Goal: Information Seeking & Learning: Learn about a topic

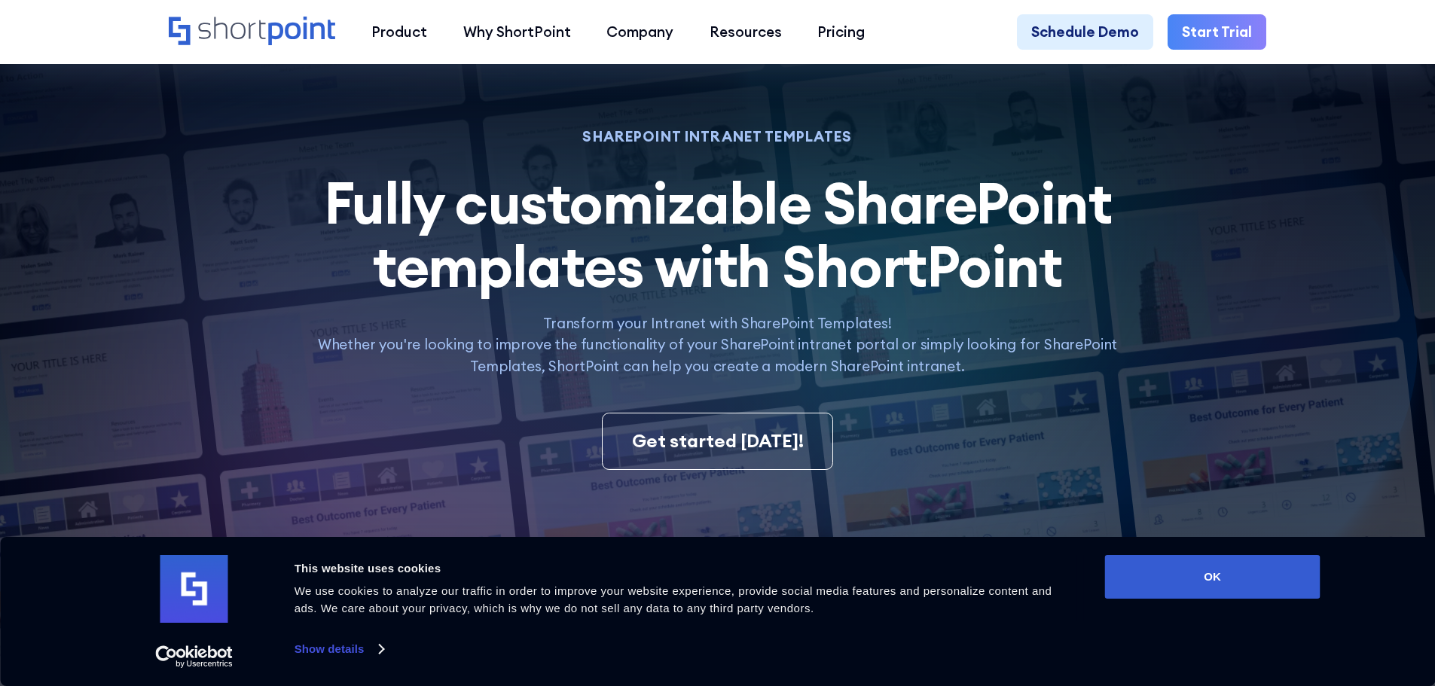
scroll to position [75, 0]
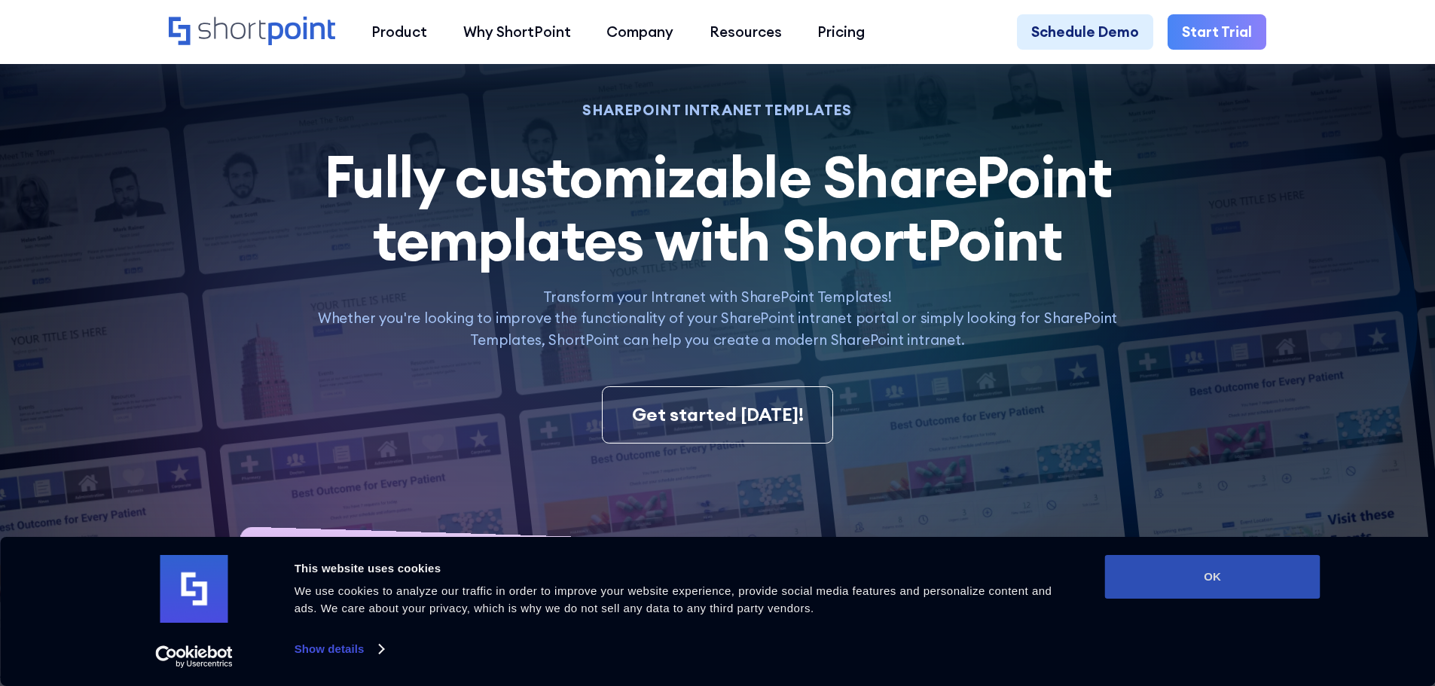
click at [1233, 581] on button "OK" at bounding box center [1212, 577] width 215 height 44
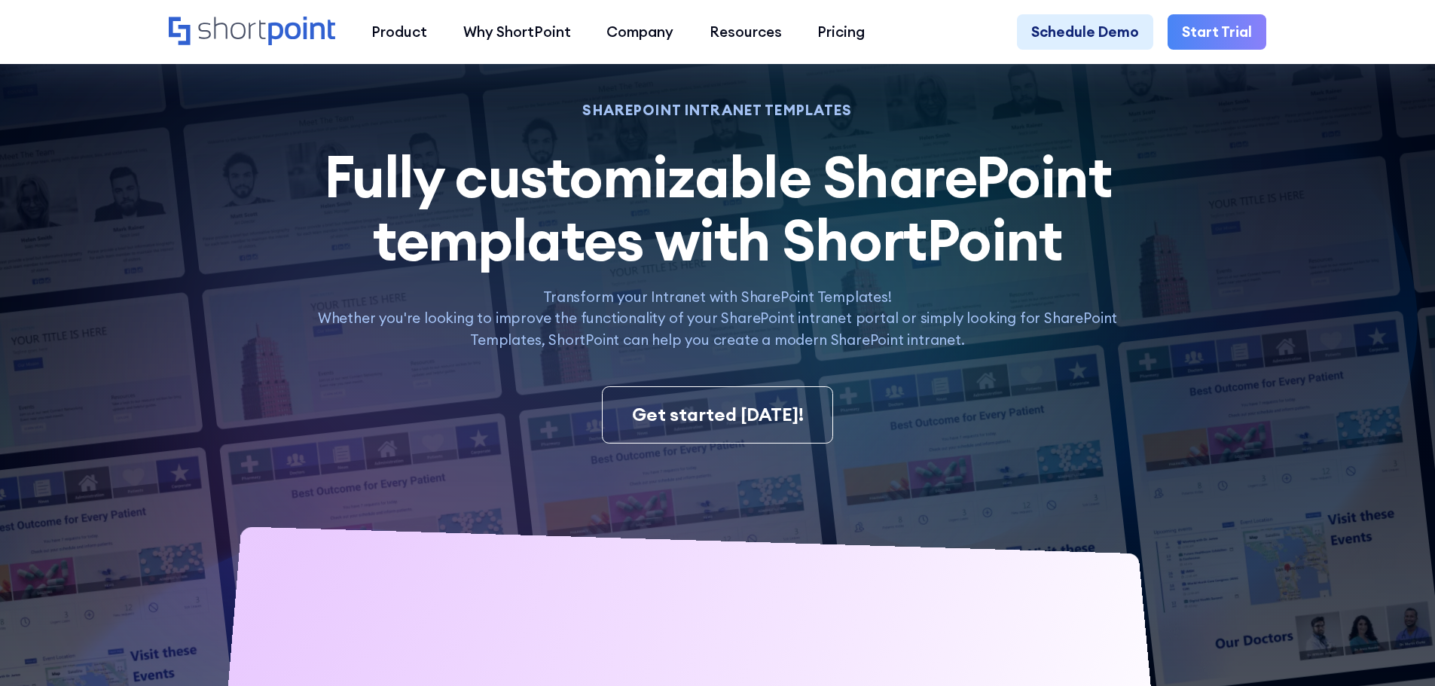
scroll to position [0, 0]
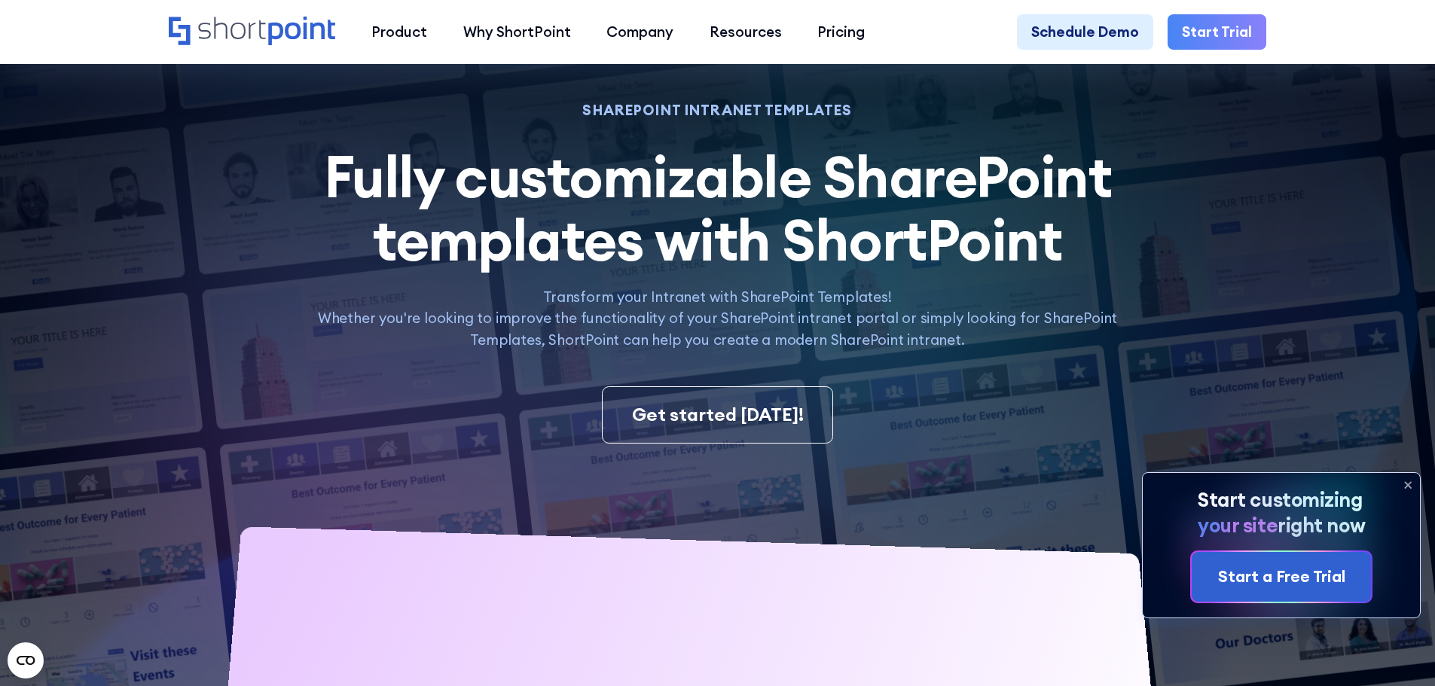
click at [1405, 483] on icon at bounding box center [1408, 485] width 24 height 24
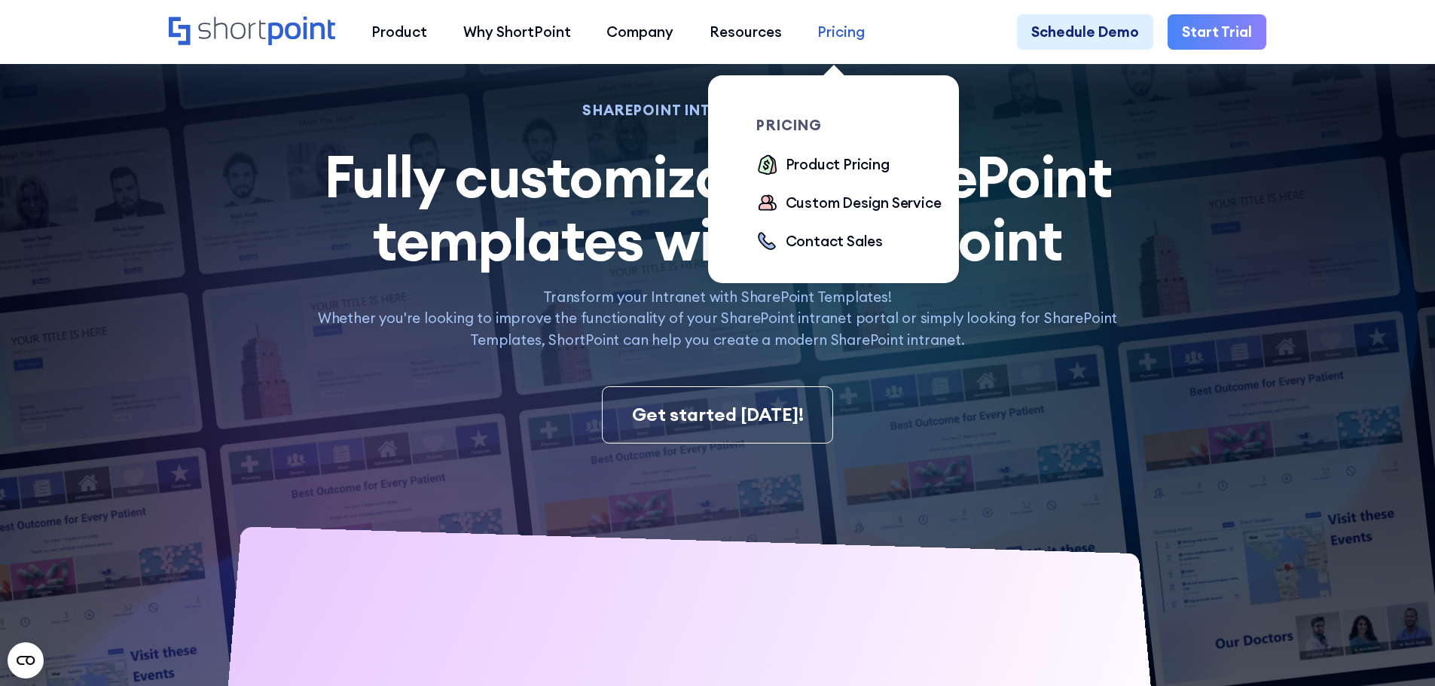
click at [818, 29] on div "Pricing" at bounding box center [841, 32] width 47 height 22
click at [820, 167] on div "Product Pricing" at bounding box center [838, 165] width 104 height 22
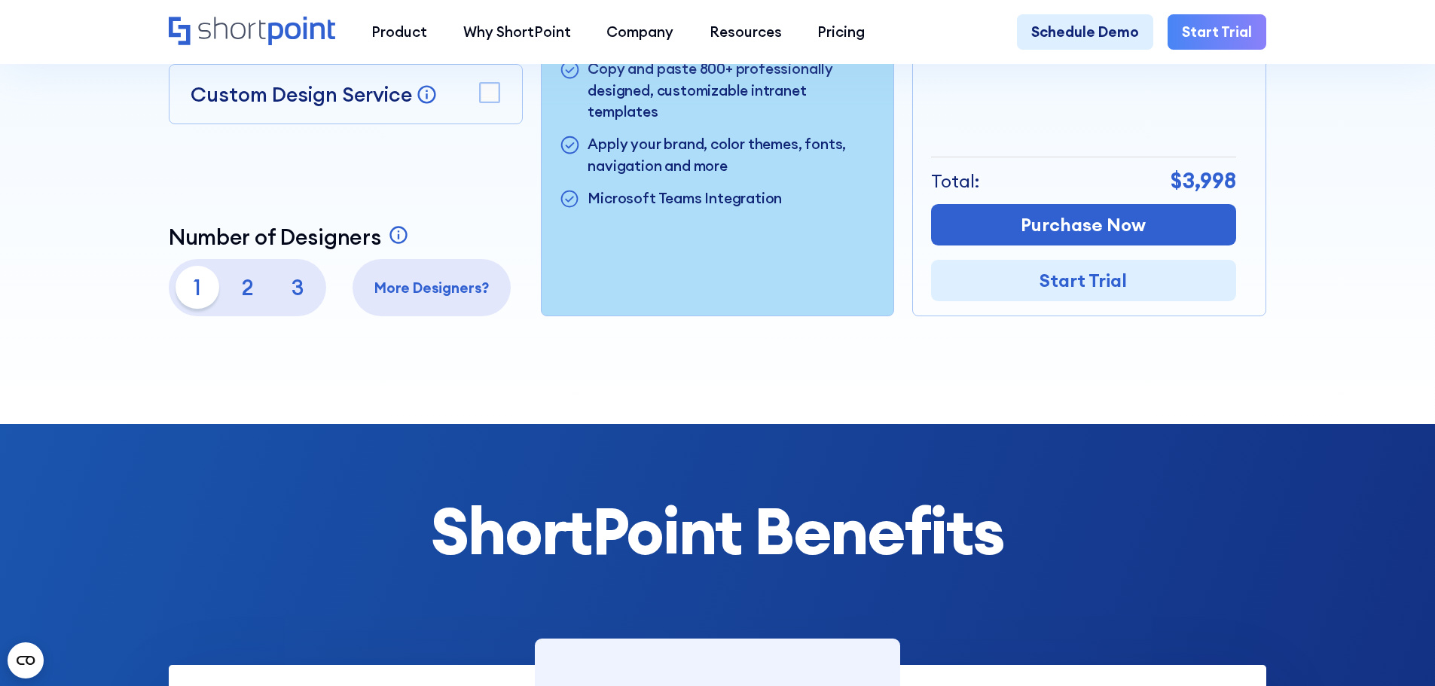
scroll to position [603, 0]
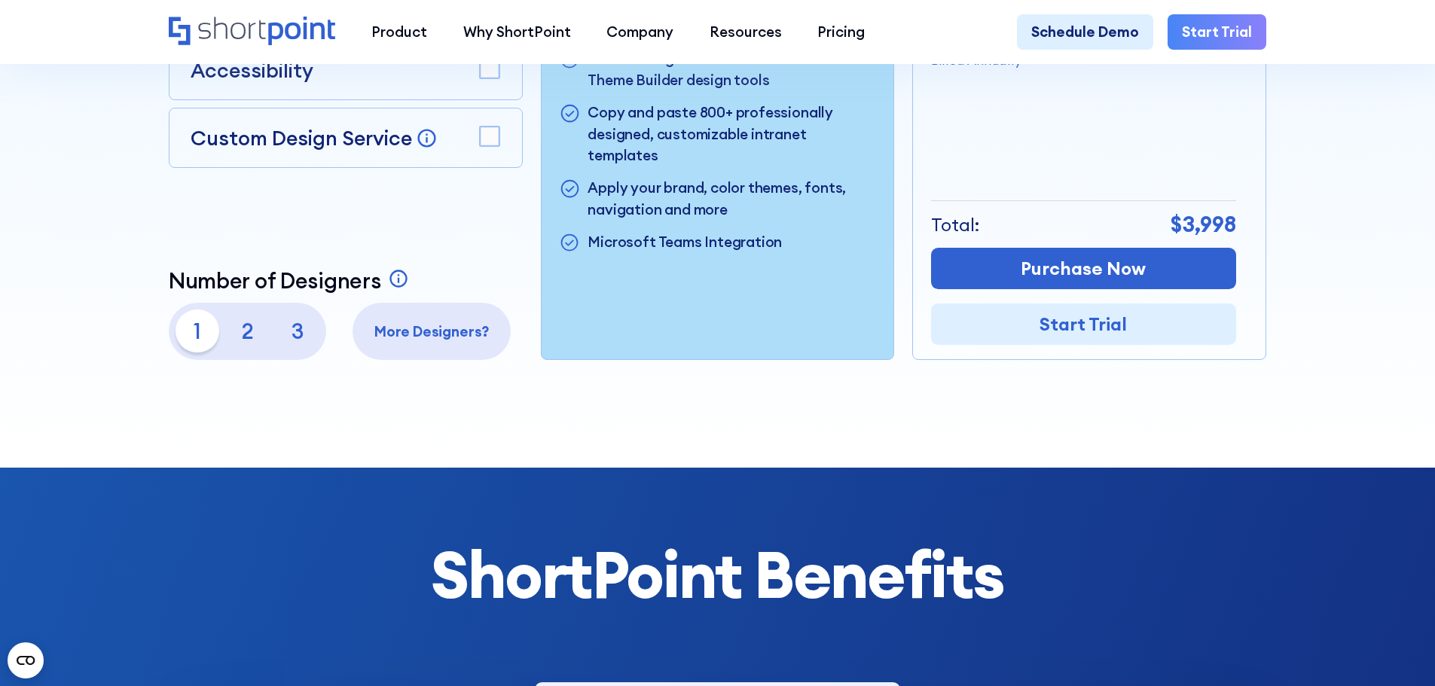
click at [247, 332] on p "2" at bounding box center [247, 331] width 43 height 43
click at [296, 337] on p "3" at bounding box center [298, 331] width 43 height 43
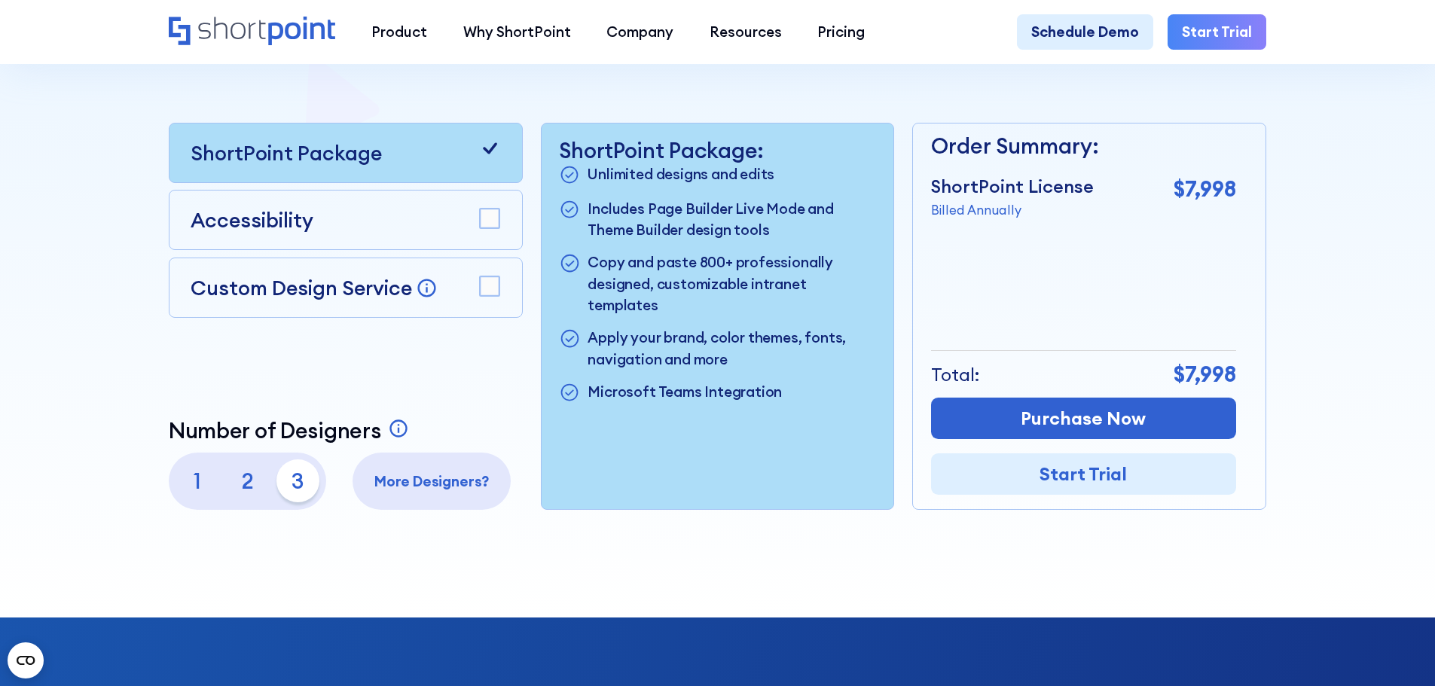
scroll to position [452, 0]
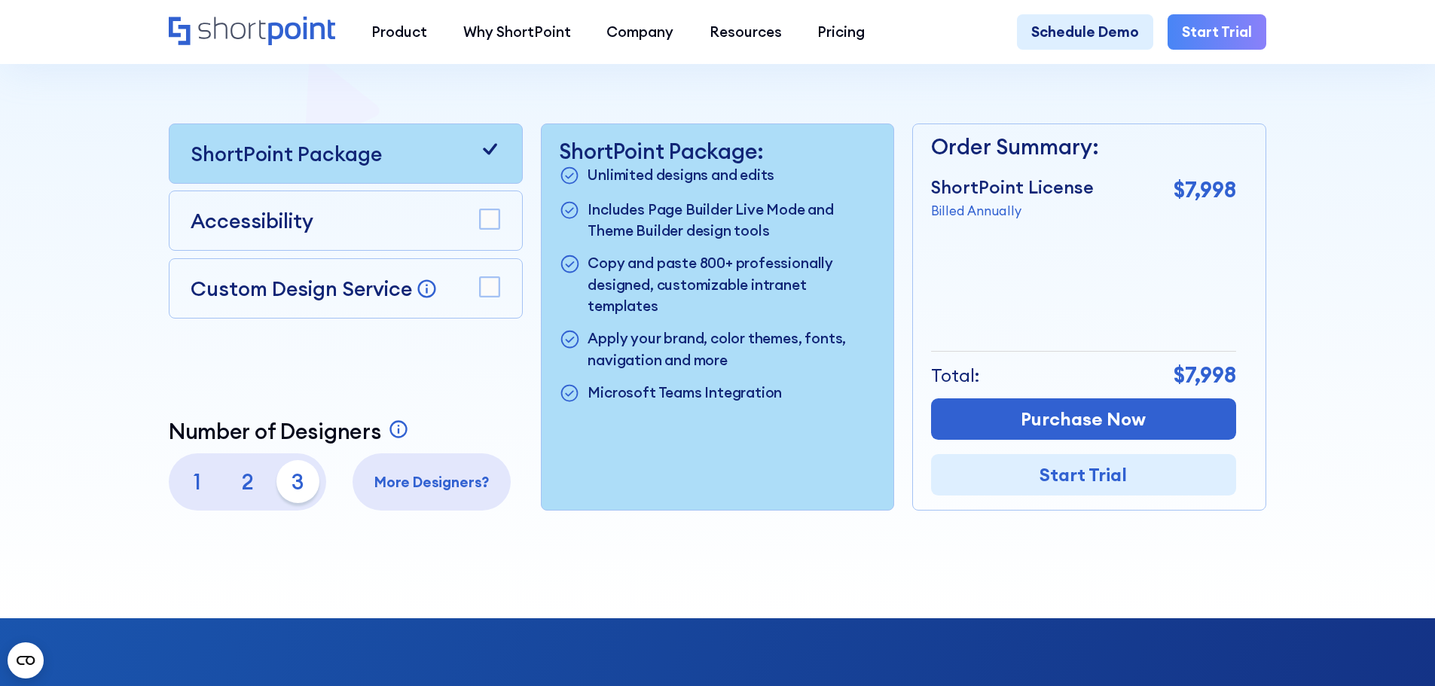
click at [197, 481] on p "1" at bounding box center [197, 481] width 43 height 43
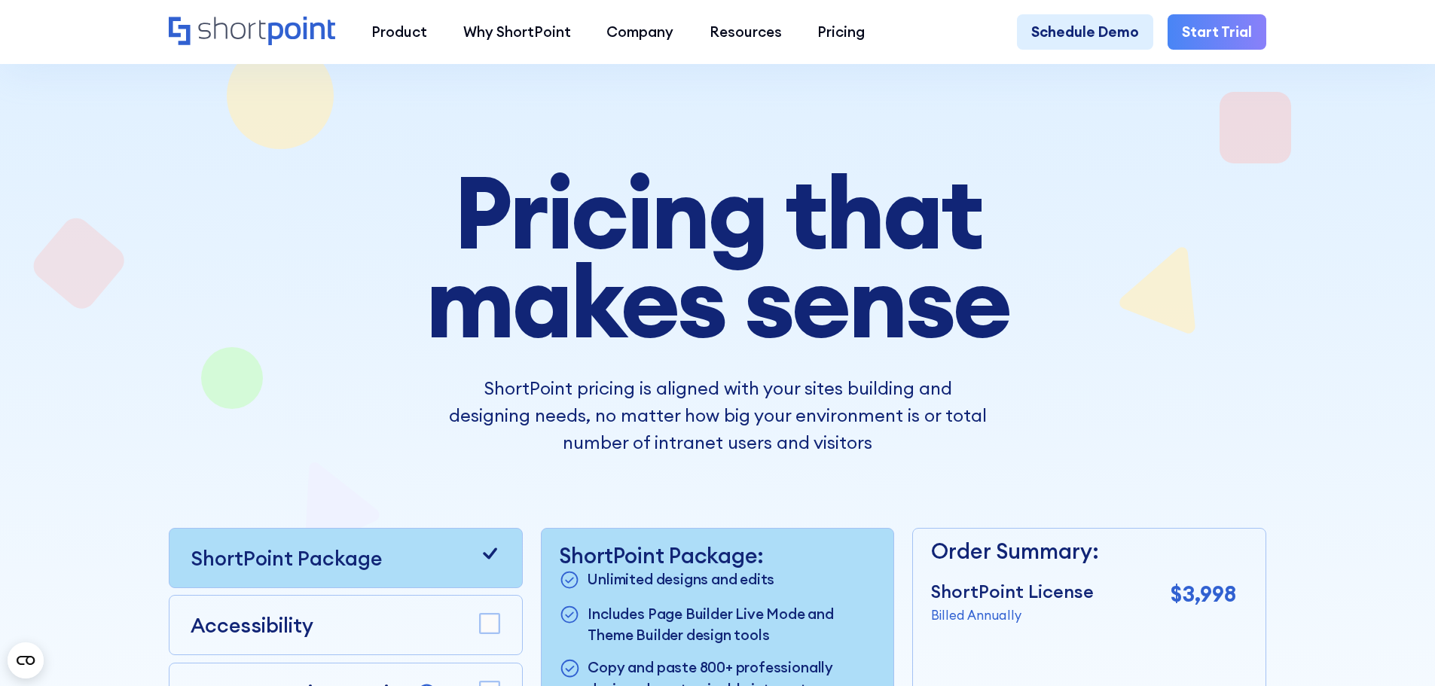
scroll to position [0, 0]
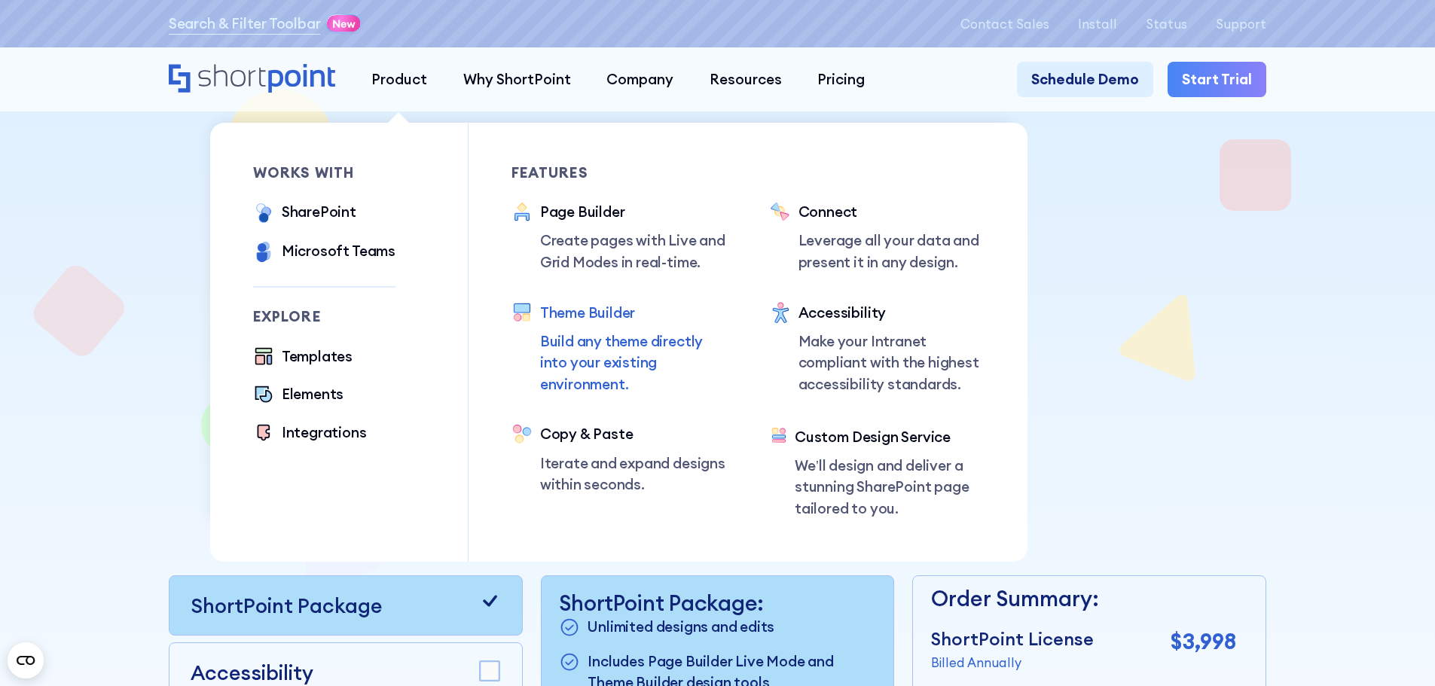
click at [572, 317] on div "Theme Builder" at bounding box center [633, 313] width 187 height 22
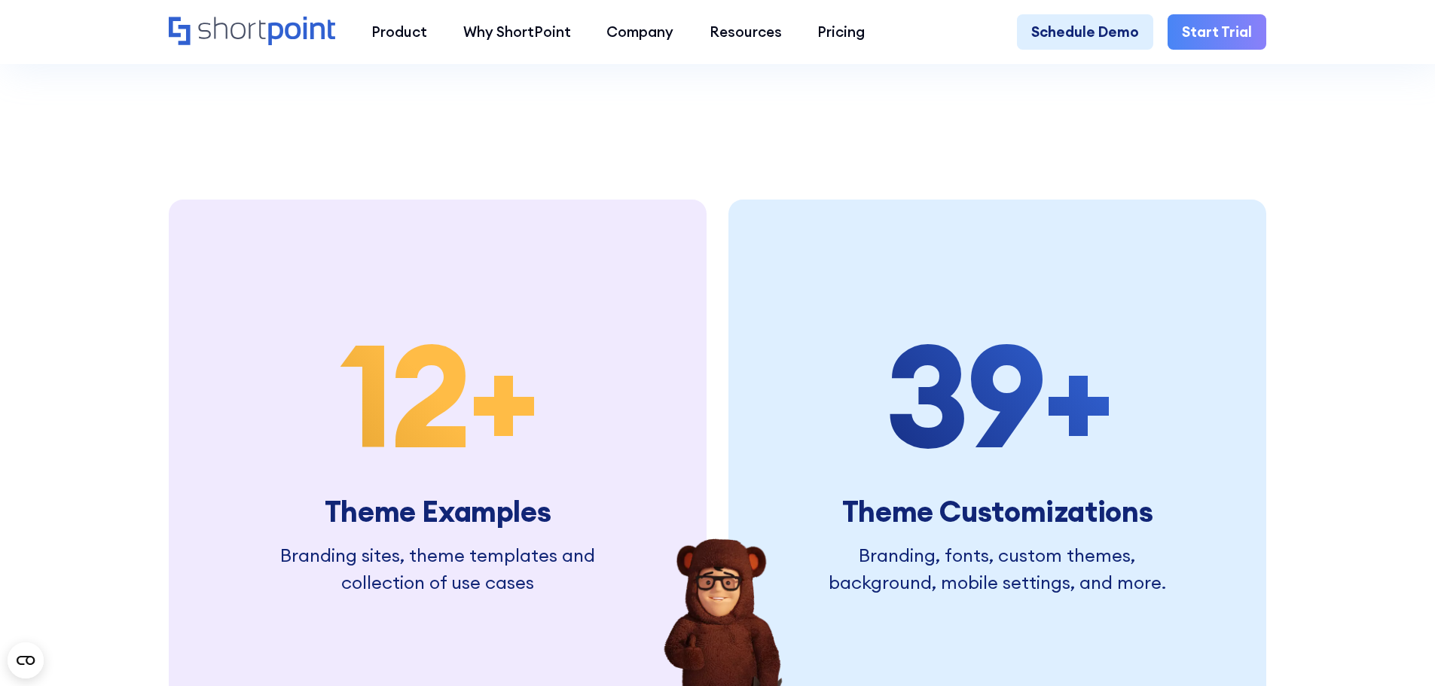
scroll to position [4069, 0]
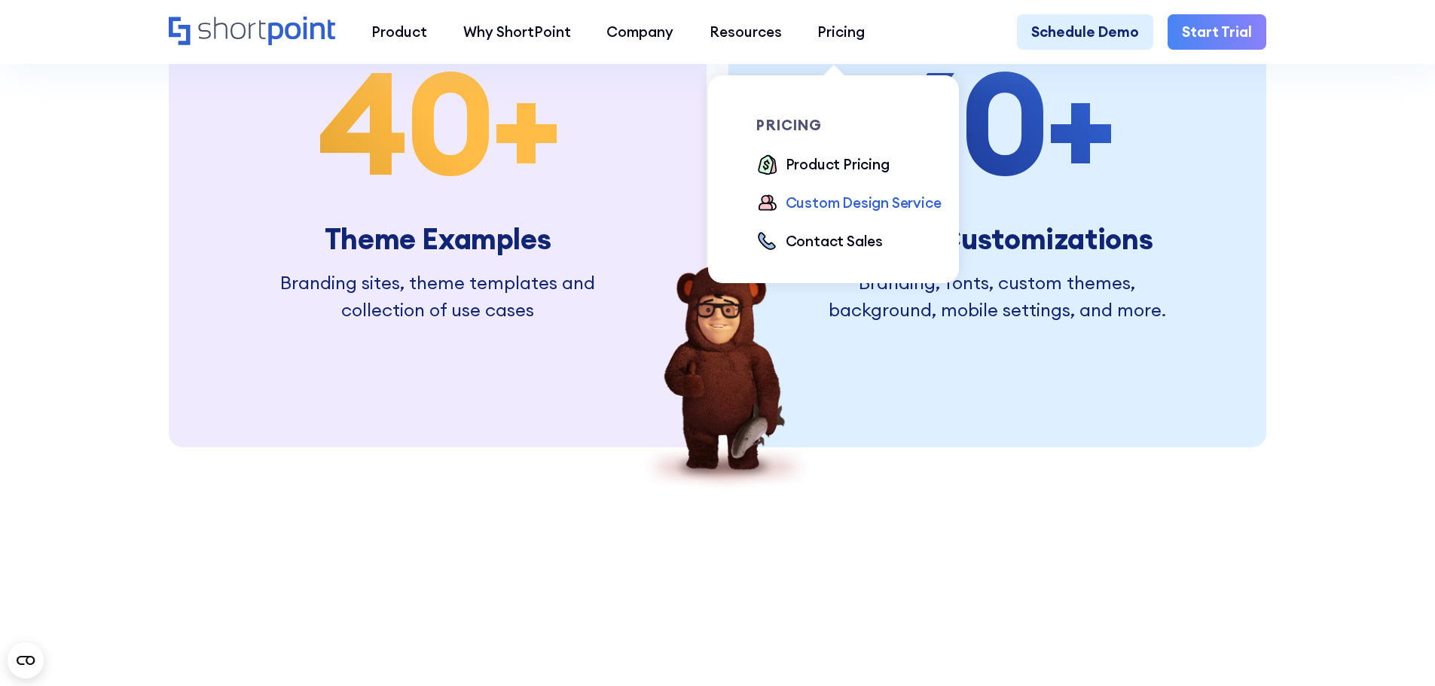
click at [825, 204] on div "Custom Design Service" at bounding box center [864, 203] width 156 height 22
